Goal: Find specific page/section

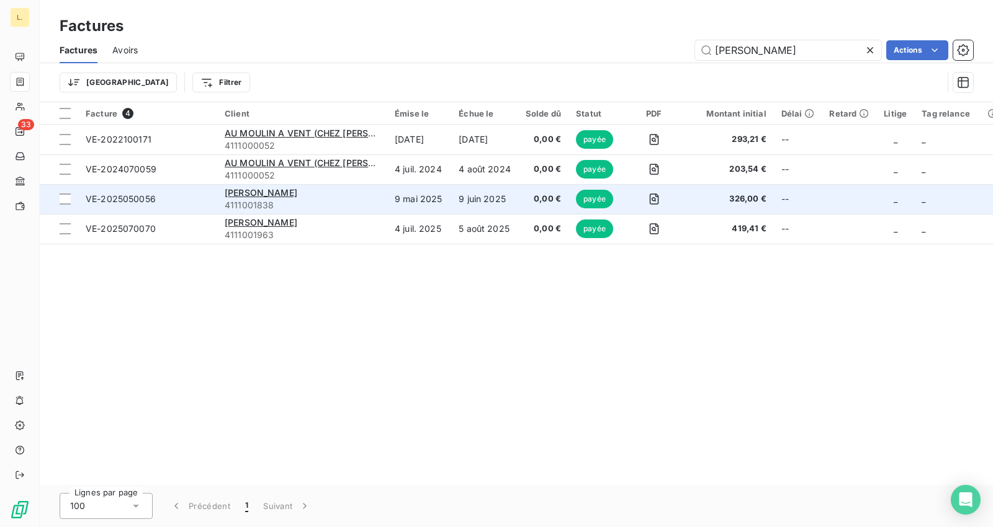
type input "[PERSON_NAME]"
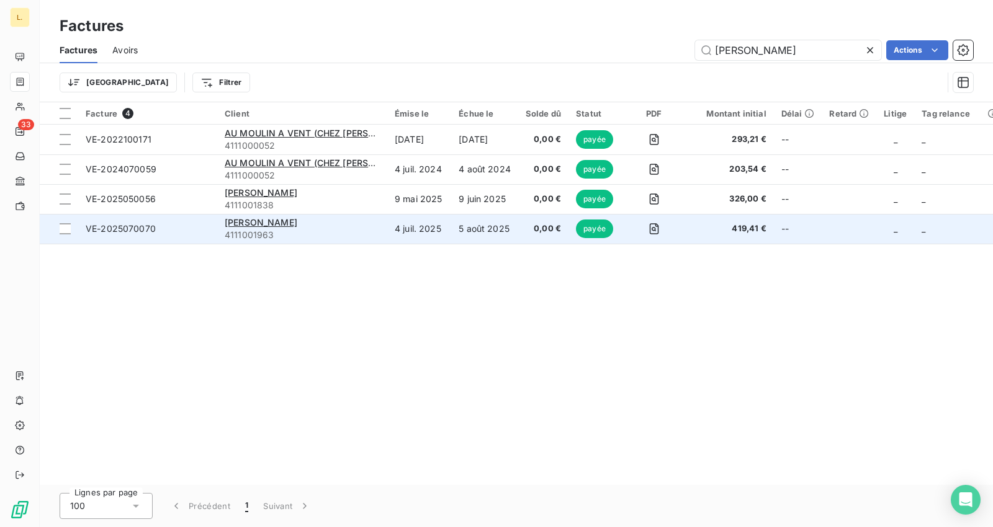
click at [535, 227] on span "0,00 €" at bounding box center [543, 229] width 35 height 12
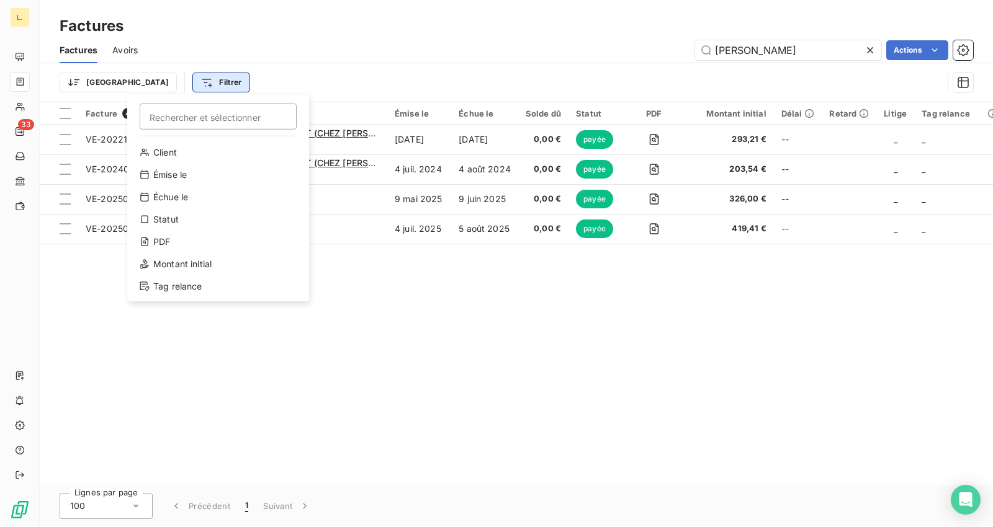
click at [136, 81] on html "L. 33 Factures Factures Avoirs [PERSON_NAME] Actions Trier Filtrer Rechercher e…" at bounding box center [496, 263] width 993 height 527
drag, startPoint x: 681, startPoint y: 53, endPoint x: 610, endPoint y: 56, distance: 71.4
click at [648, 53] on html "L. 33 Factures Factures Avoirs [PERSON_NAME] Actions Trier Filtrer Rechercher e…" at bounding box center [496, 263] width 993 height 527
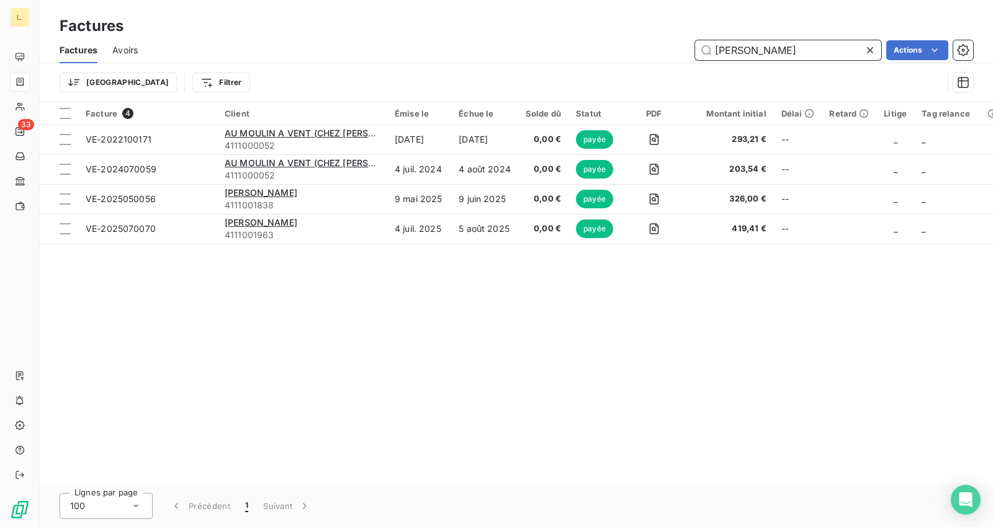
click at [751, 58] on input "[PERSON_NAME]" at bounding box center [788, 50] width 186 height 20
type input "urbain"
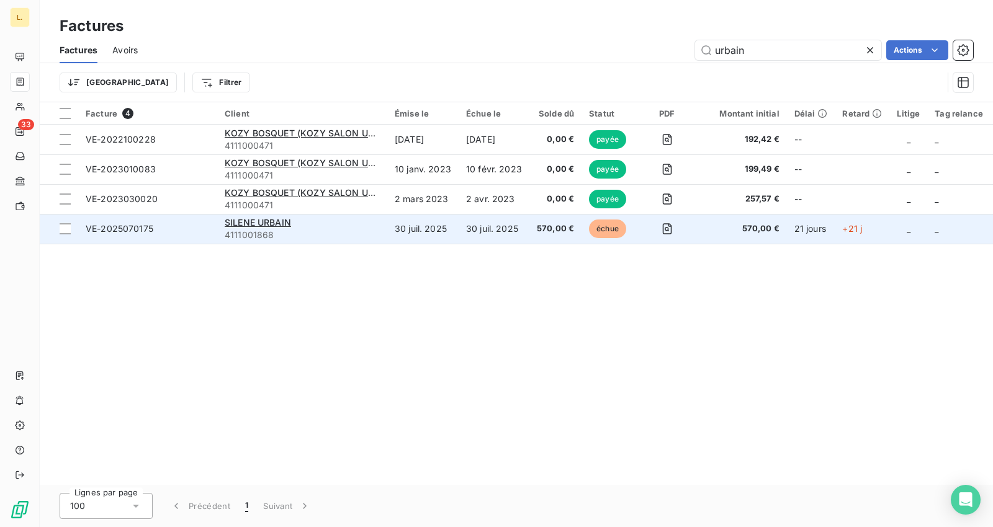
click at [601, 224] on span "échue" at bounding box center [607, 229] width 37 height 19
click at [406, 225] on td "30 juil. 2025" at bounding box center [422, 229] width 71 height 30
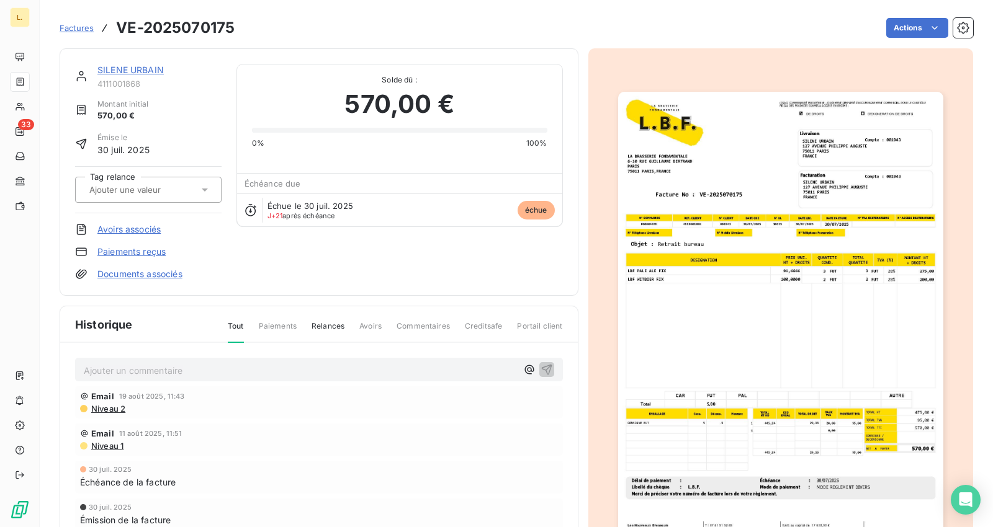
drag, startPoint x: 333, startPoint y: 212, endPoint x: 320, endPoint y: 209, distance: 14.0
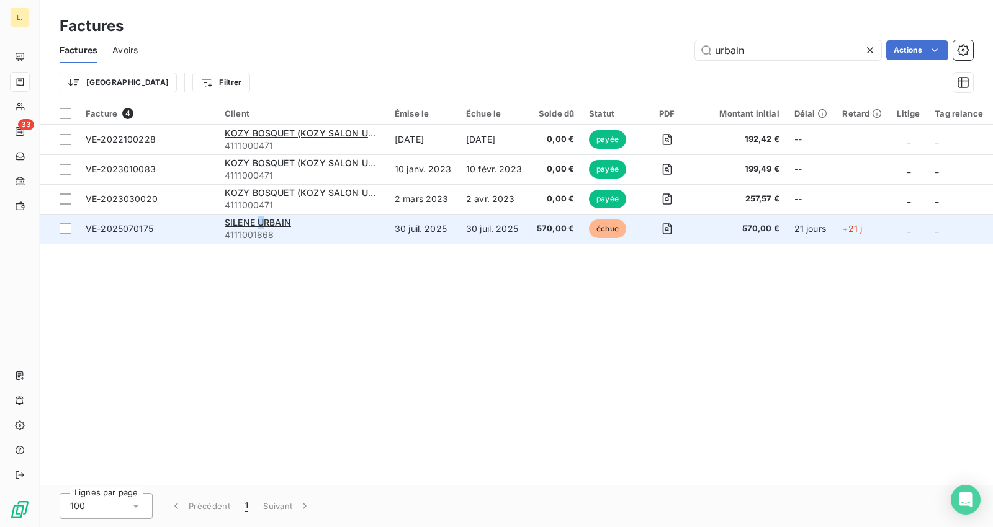
click at [262, 217] on div "SILENE URBAIN" at bounding box center [302, 223] width 155 height 12
click at [244, 227] on span "SILENE URBAIN" at bounding box center [258, 222] width 66 height 11
